Goal: Task Accomplishment & Management: Manage account settings

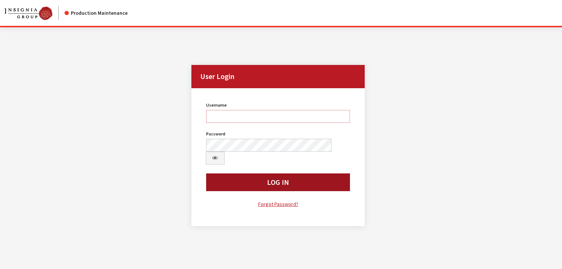
type input "kcallahan"
click at [278, 173] on button "Log In" at bounding box center [278, 182] width 144 height 18
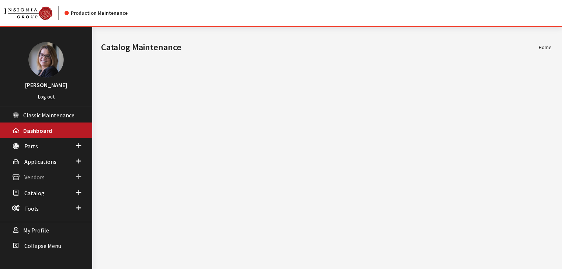
click at [83, 177] on link "Vendors" at bounding box center [46, 177] width 92 height 16
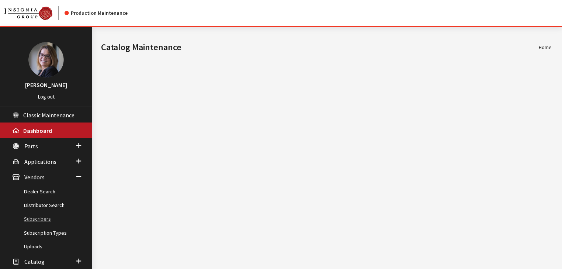
click at [46, 223] on link "Subscribers" at bounding box center [46, 219] width 92 height 14
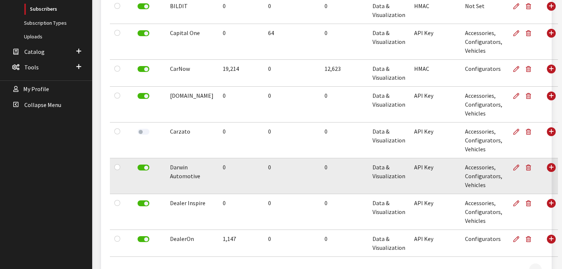
scroll to position [200, 0]
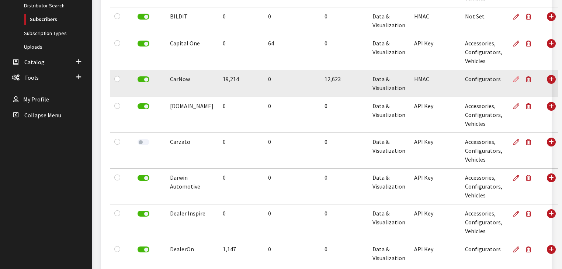
click at [513, 79] on link at bounding box center [518, 79] width 10 height 18
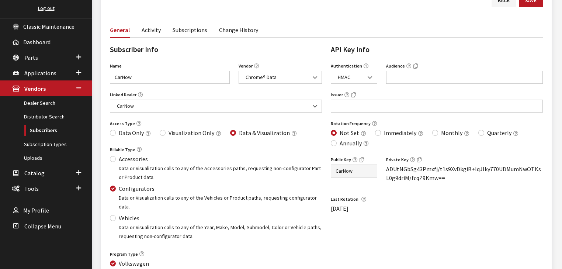
scroll to position [59, 0]
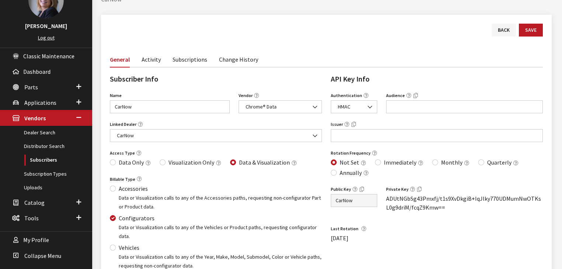
click at [180, 62] on link "Subscriptions" at bounding box center [190, 59] width 35 height 16
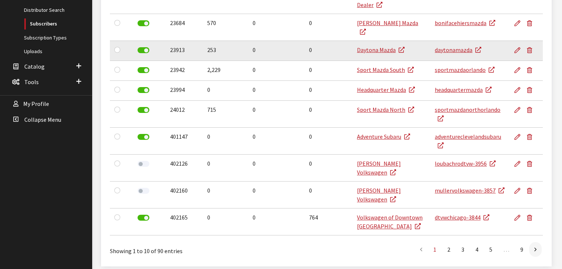
scroll to position [77, 0]
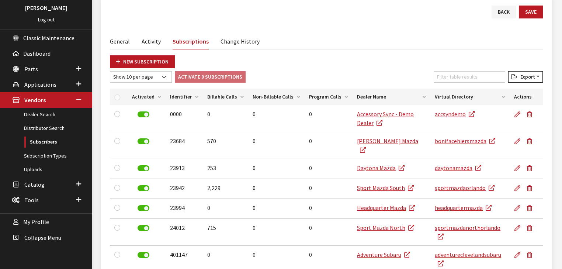
click at [145, 44] on link "Activity" at bounding box center [151, 41] width 19 height 16
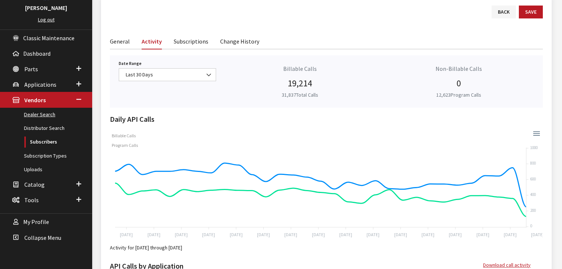
click at [48, 116] on link "Dealer Search" at bounding box center [46, 115] width 92 height 14
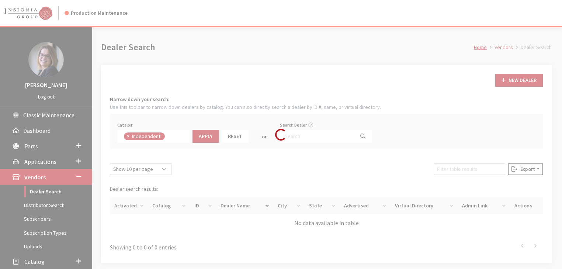
scroll to position [53, 0]
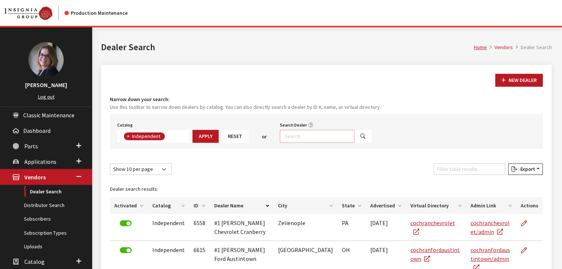
click at [325, 136] on input "Search Dealer" at bounding box center [317, 136] width 75 height 13
type input "carnow%"
select select
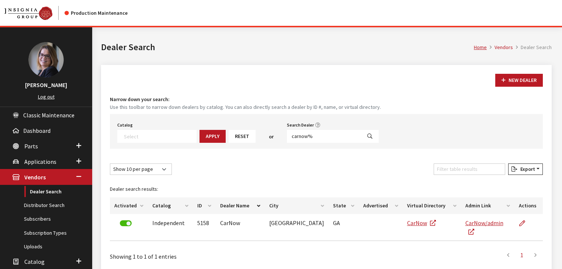
scroll to position [30, 0]
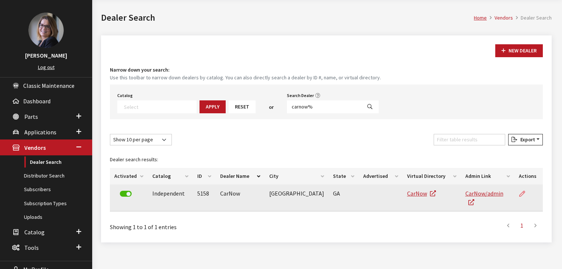
click at [519, 194] on link at bounding box center [525, 194] width 13 height 18
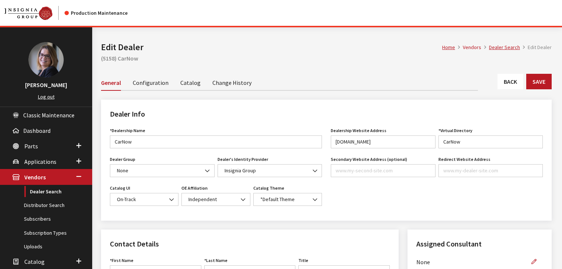
click at [162, 83] on link "Configuration" at bounding box center [151, 83] width 36 height 16
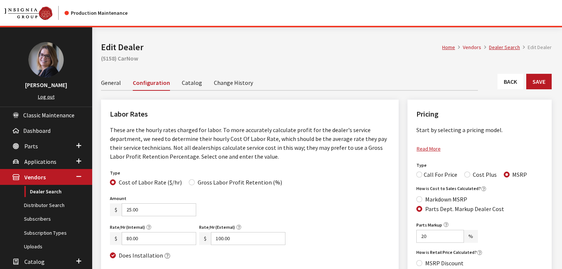
click at [182, 83] on link "Catalog" at bounding box center [192, 83] width 20 height 16
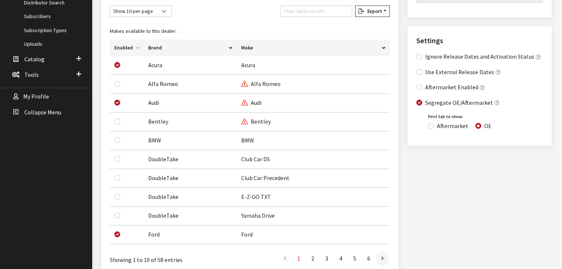
scroll to position [207, 0]
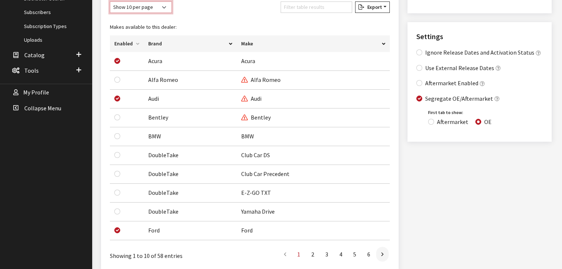
click at [148, 10] on select "Show 10 per page Show 25 per page Show 50 per page Show 100 per page Show 1000 …" at bounding box center [141, 6] width 62 height 11
select select "1000"
click at [110, 1] on select "Show 10 per page Show 25 per page Show 50 per page Show 100 per page Show 1000 …" at bounding box center [141, 6] width 62 height 11
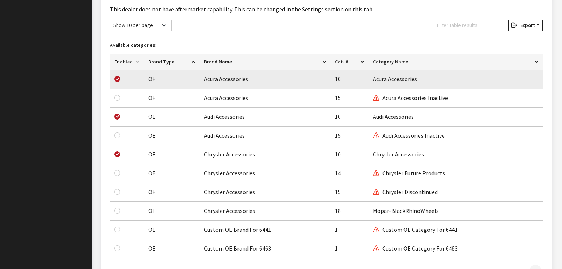
scroll to position [1417, 0]
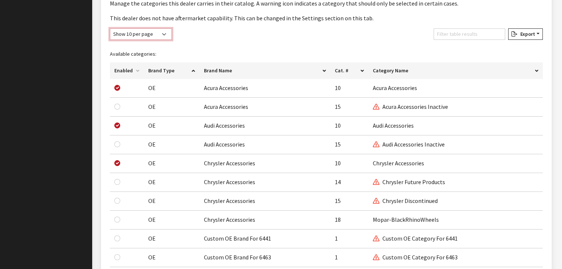
click at [143, 33] on select "Show 10 per page Show 25 per page Show 50 per page Show 100 per page Show 1000 …" at bounding box center [141, 33] width 62 height 11
select select "1000"
click at [110, 28] on select "Show 10 per page Show 25 per page Show 50 per page Show 100 per page Show 1000 …" at bounding box center [141, 33] width 62 height 11
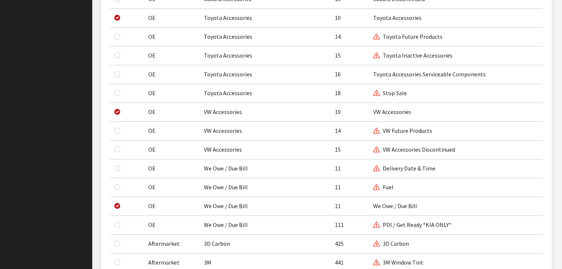
scroll to position [2716, 0]
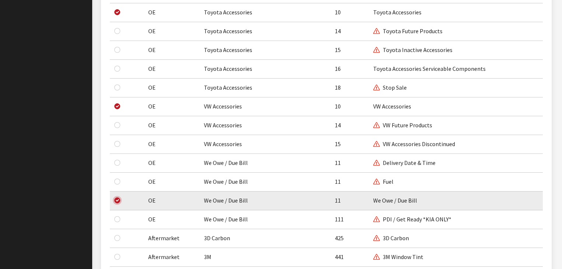
click at [117, 197] on input "checkbox" at bounding box center [117, 200] width 6 height 6
checkbox input "false"
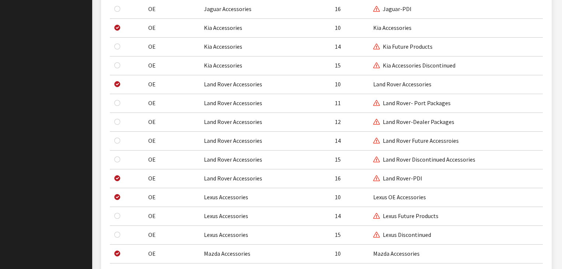
scroll to position [2155, 0]
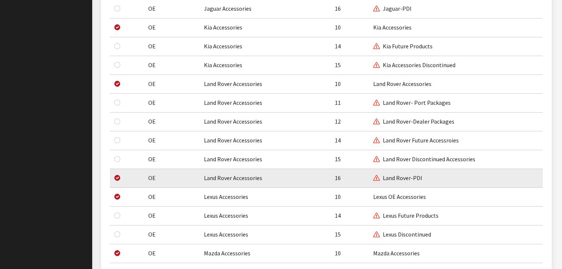
click at [120, 173] on div at bounding box center [123, 177] width 18 height 9
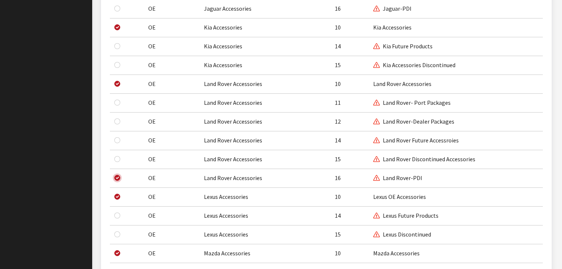
click at [120, 175] on input "checkbox" at bounding box center [117, 178] width 6 height 6
checkbox input "false"
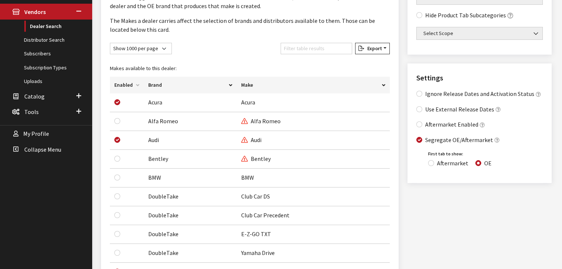
scroll to position [0, 0]
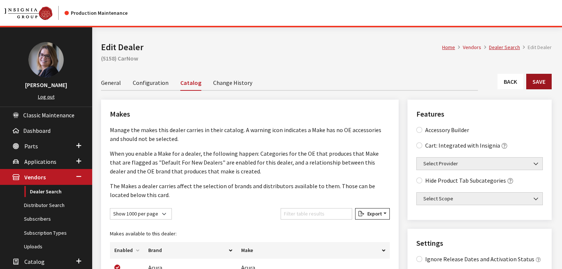
click at [544, 84] on button "Save" at bounding box center [539, 82] width 25 height 16
click at [535, 84] on button "Save" at bounding box center [539, 82] width 25 height 16
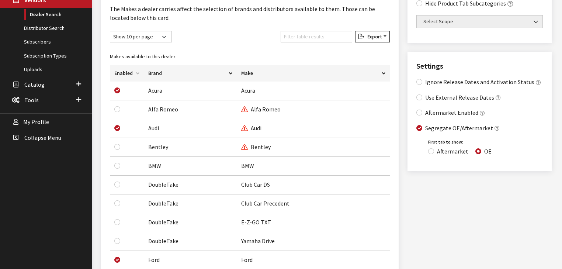
scroll to position [178, 0]
